Goal: Transaction & Acquisition: Purchase product/service

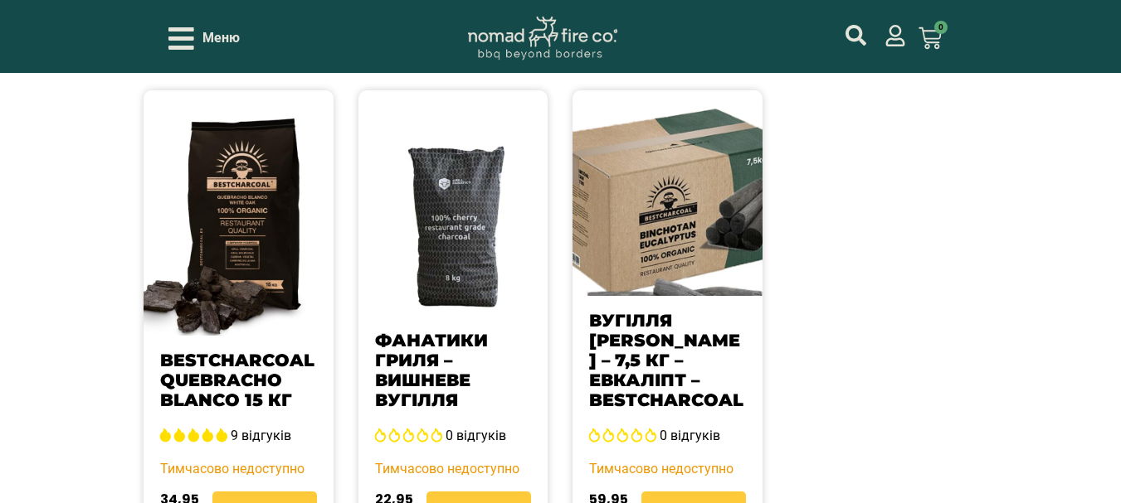
scroll to position [1173, 0]
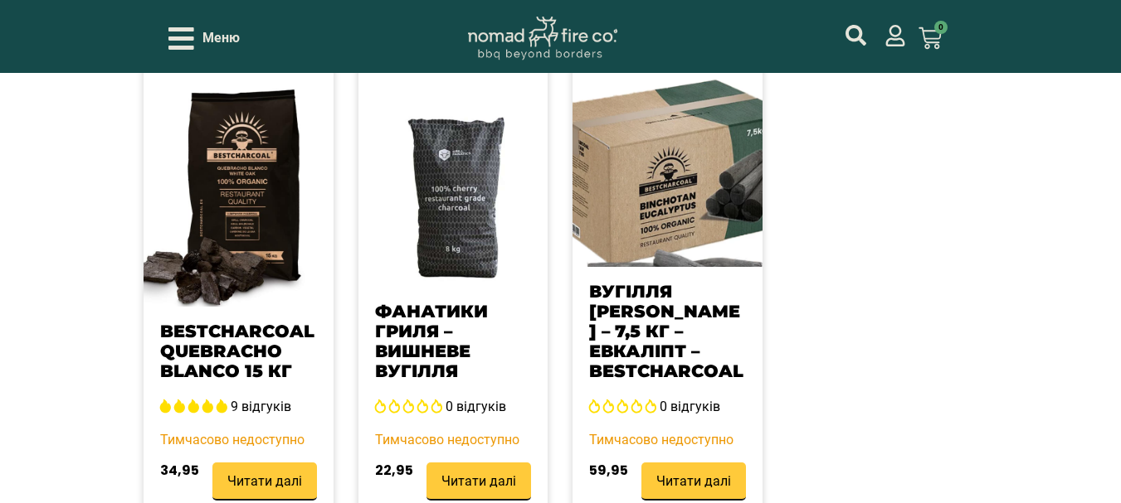
click at [229, 321] on font "BestCharcoal Quebracho blanco 15 кг" at bounding box center [237, 351] width 154 height 61
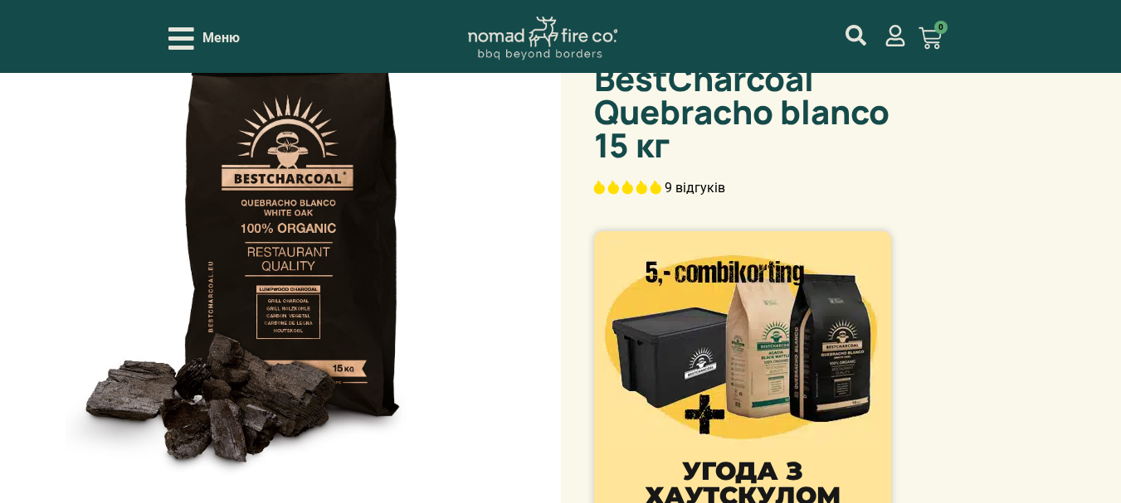
select select "most-helpful"
